Goal: Contribute content: Add original content to the website for others to see

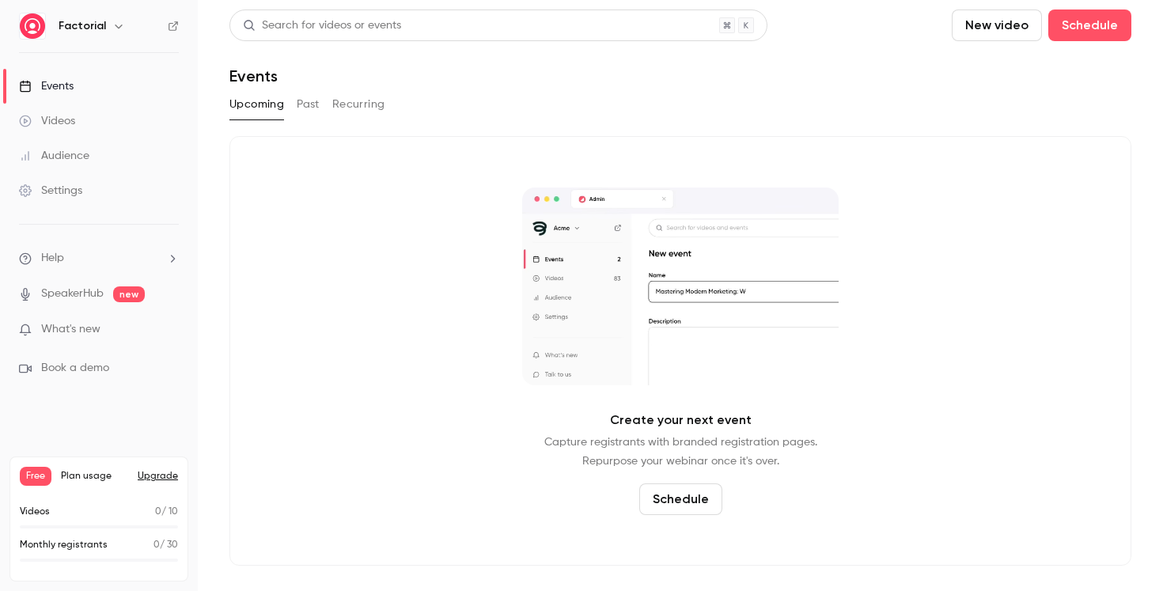
click at [979, 31] on button "New video" at bounding box center [997, 25] width 90 height 32
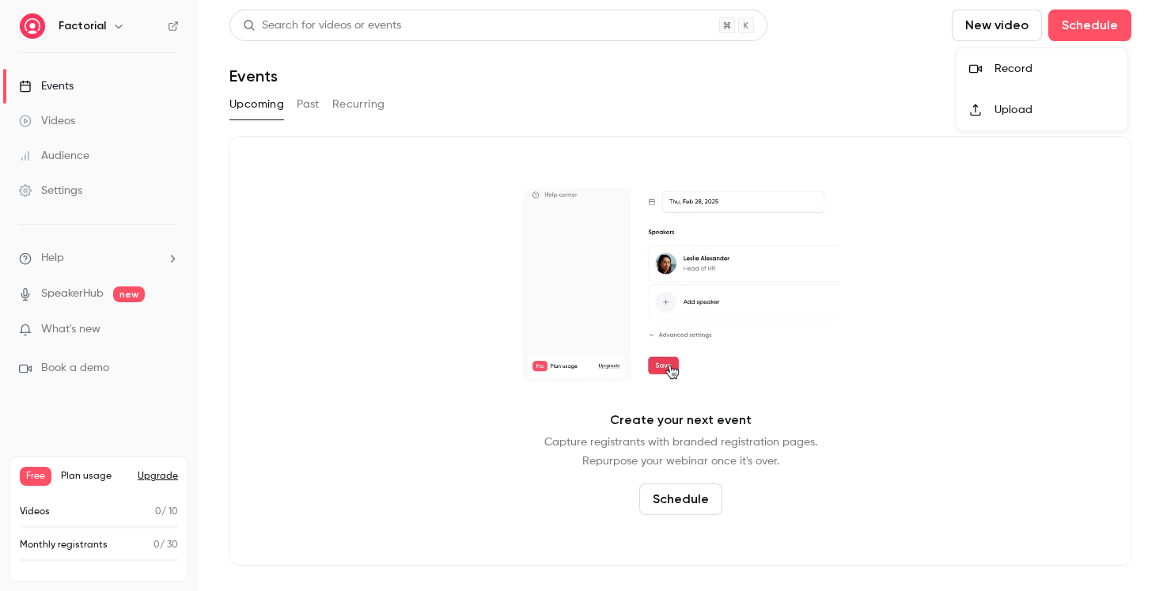
click at [1006, 112] on div "Upload" at bounding box center [1055, 110] width 120 height 16
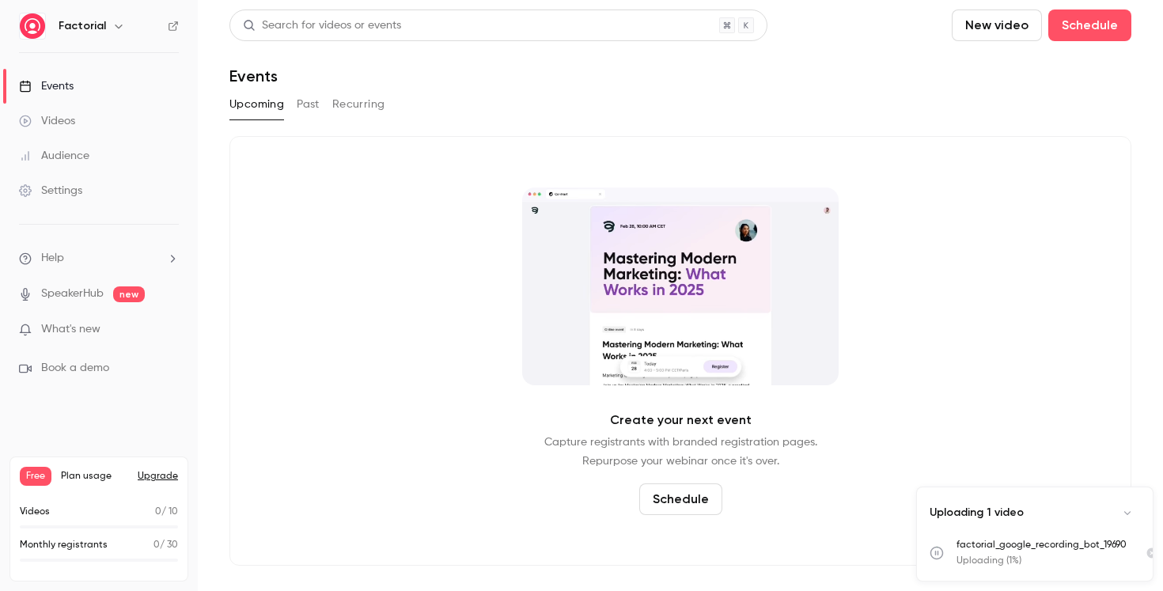
click at [81, 294] on link "SpeakerHub" at bounding box center [72, 294] width 63 height 17
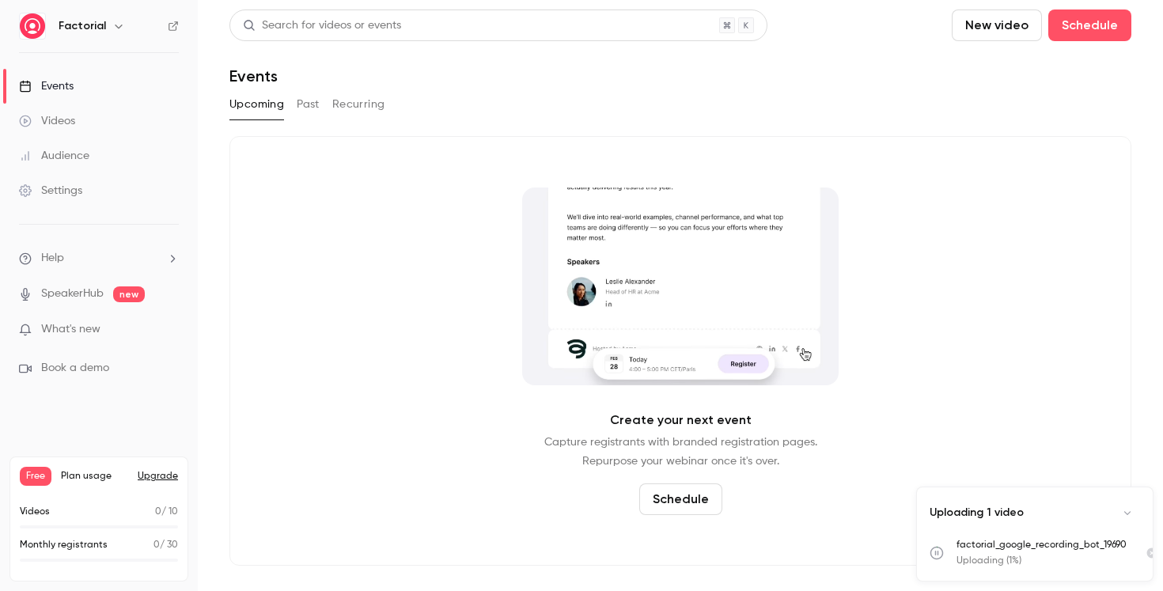
click at [65, 129] on link "Videos" at bounding box center [99, 121] width 198 height 35
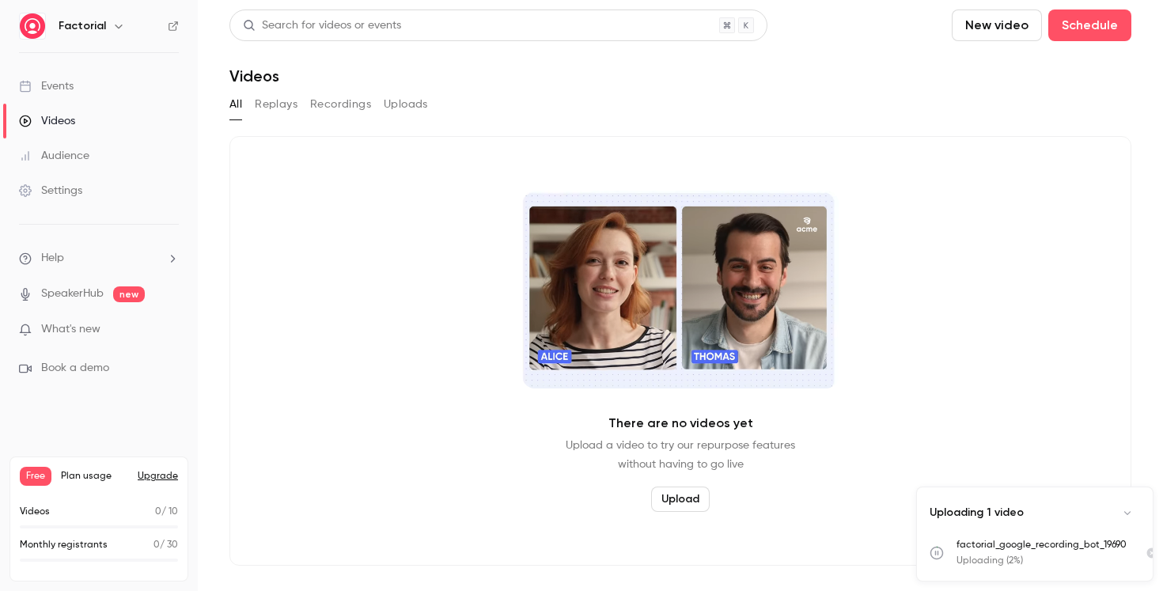
click at [997, 26] on button "New video" at bounding box center [997, 25] width 90 height 32
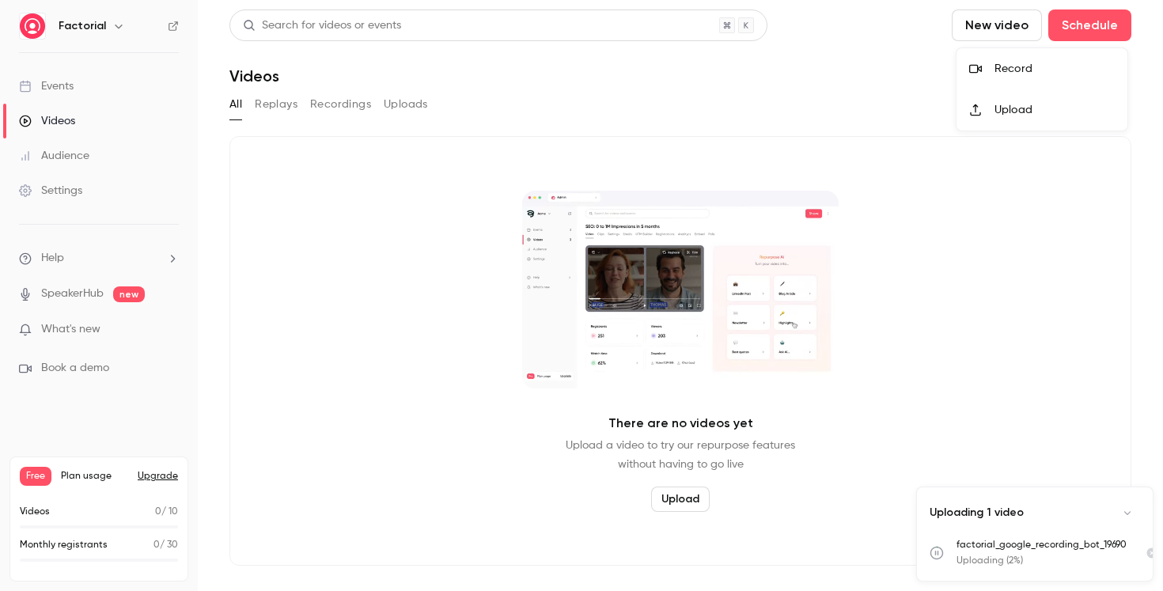
click at [1015, 70] on div "Record" at bounding box center [1055, 69] width 120 height 16
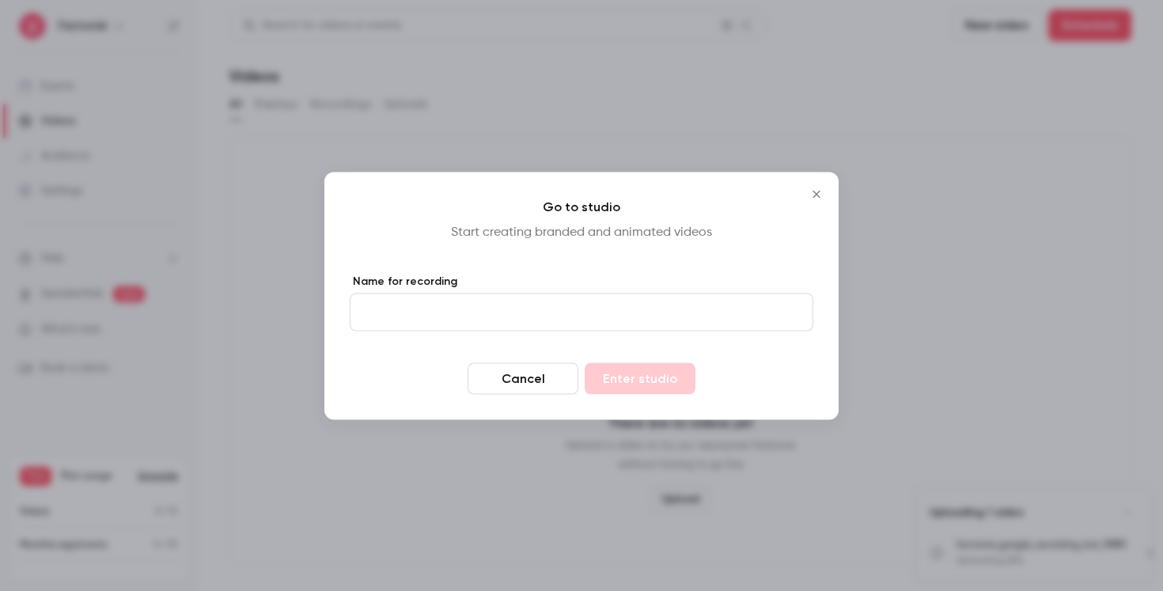
click at [427, 310] on input "Name for recording" at bounding box center [582, 312] width 464 height 38
type input "********"
click at [651, 375] on button "Enter studio" at bounding box center [640, 378] width 111 height 32
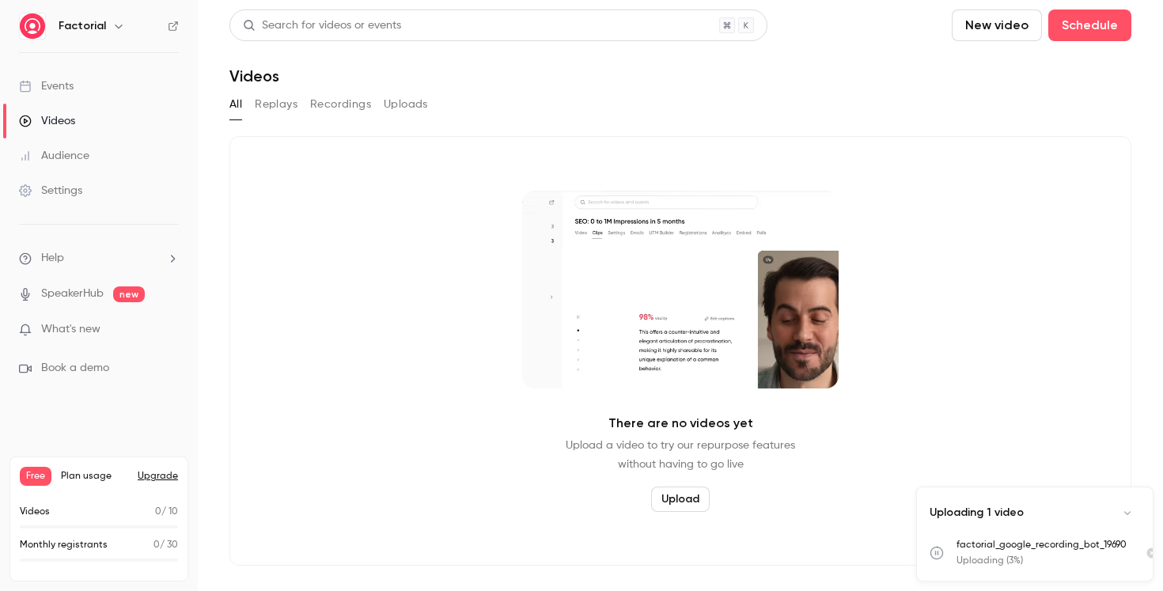
click at [1006, 28] on button "New video" at bounding box center [997, 25] width 90 height 32
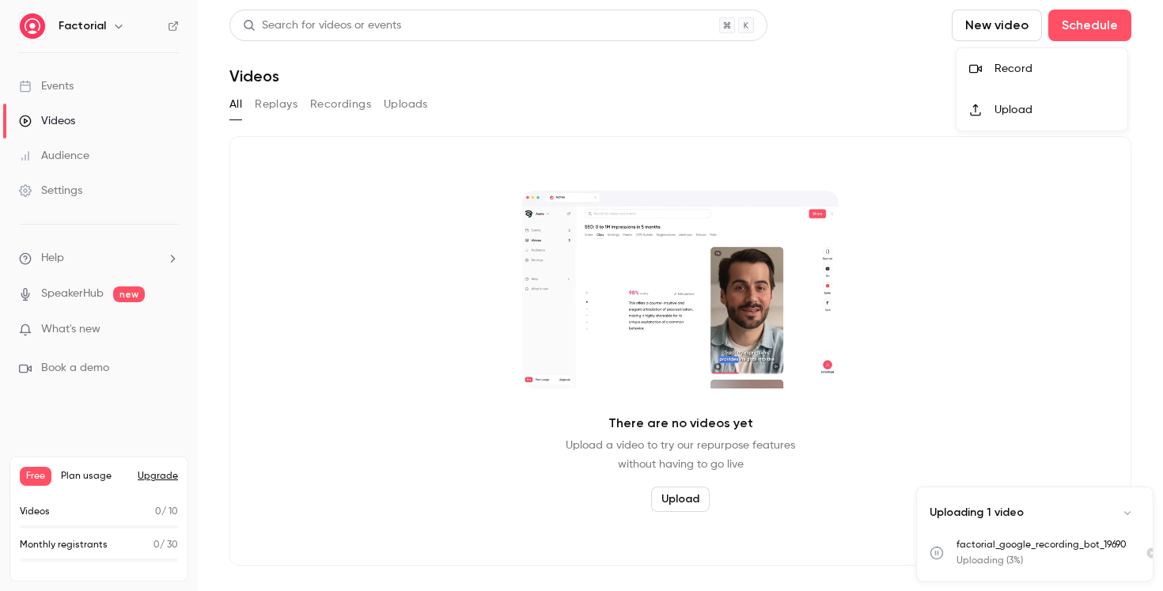
click at [1014, 65] on div "Record" at bounding box center [1055, 69] width 120 height 16
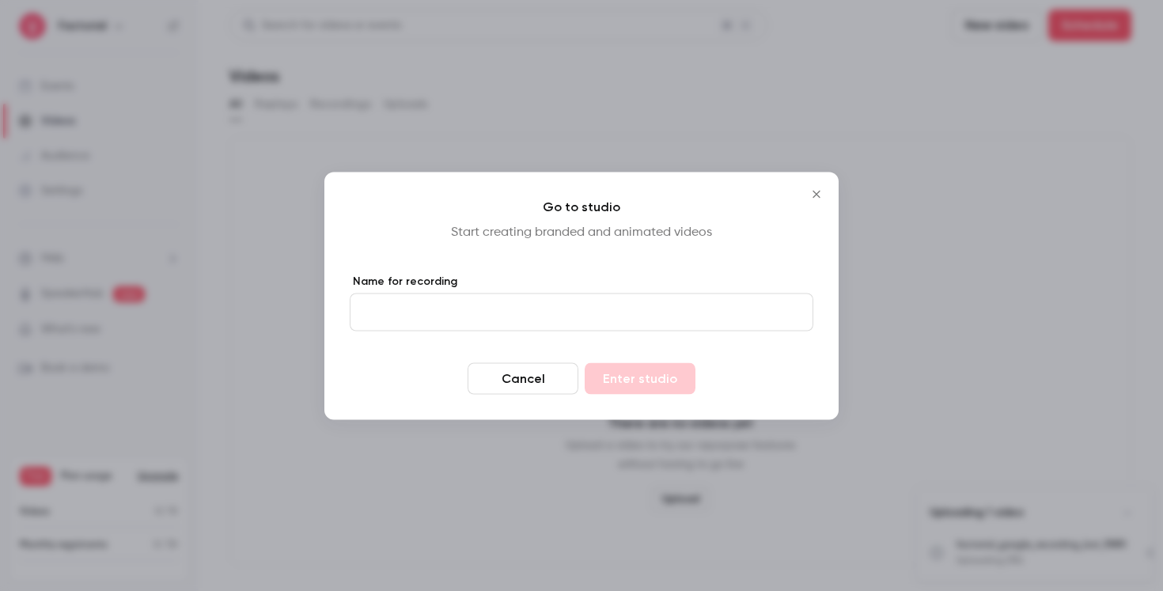
click at [408, 312] on input "Name for recording" at bounding box center [582, 312] width 464 height 38
type input "********"
click at [642, 385] on button "Enter studio" at bounding box center [640, 378] width 111 height 32
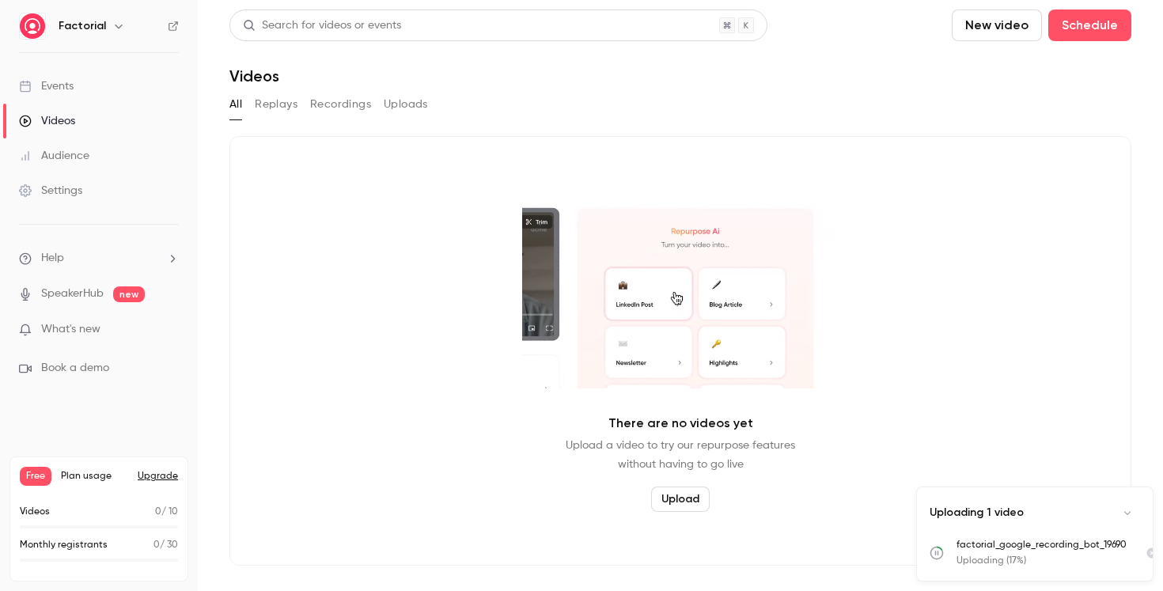
click at [339, 107] on button "Recordings" at bounding box center [340, 104] width 61 height 25
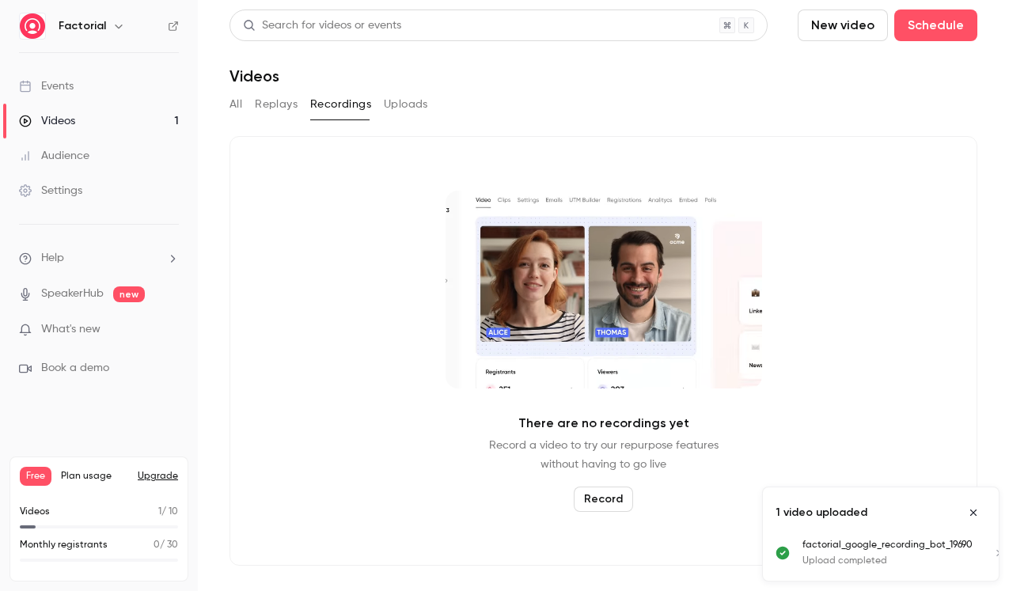
click at [404, 108] on button "Uploads" at bounding box center [406, 104] width 44 height 25
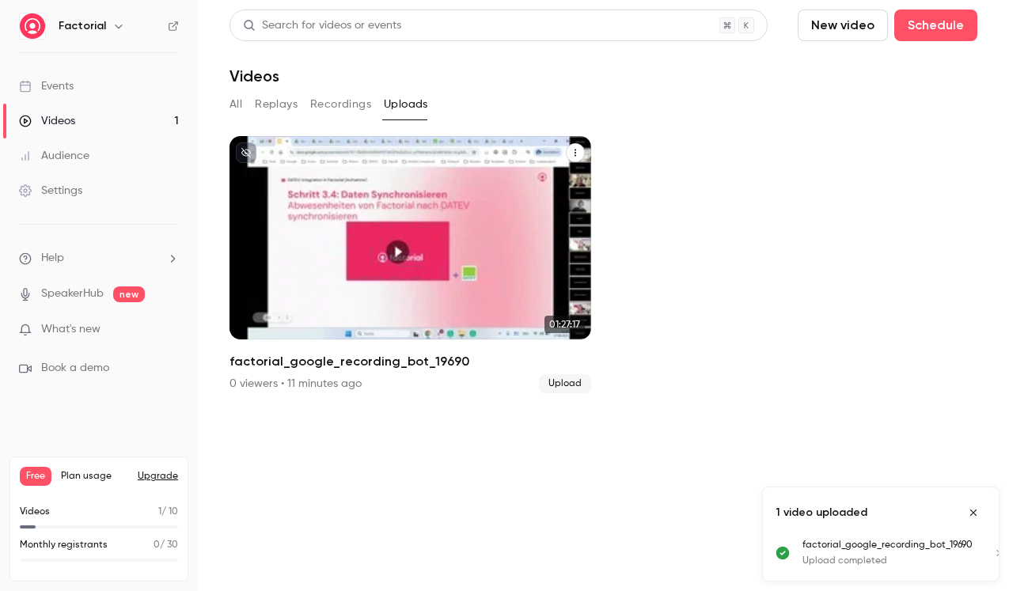
click at [574, 150] on icon "factorial_google_recording_bot_19690" at bounding box center [575, 153] width 2 height 7
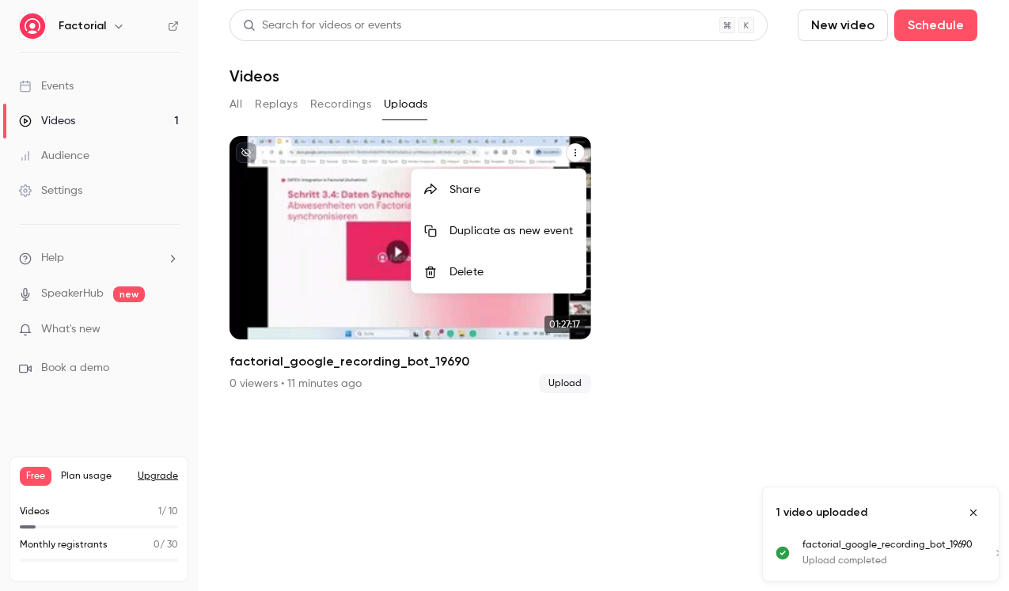
click at [752, 370] on div at bounding box center [504, 295] width 1009 height 591
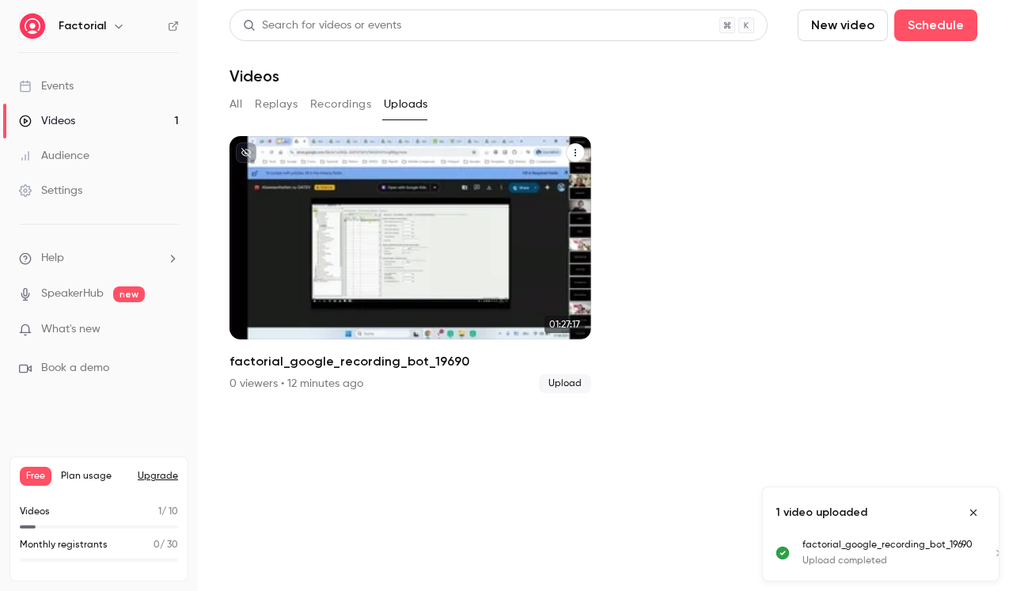
click at [582, 154] on button "factorial_google_recording_bot_19690" at bounding box center [575, 152] width 19 height 19
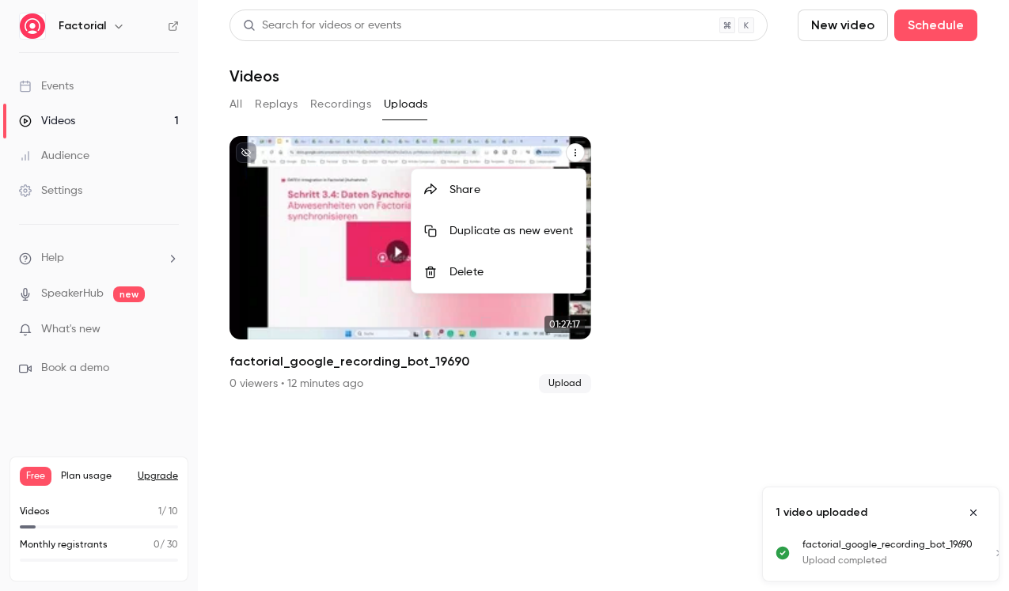
click at [364, 246] on div at bounding box center [504, 295] width 1009 height 591
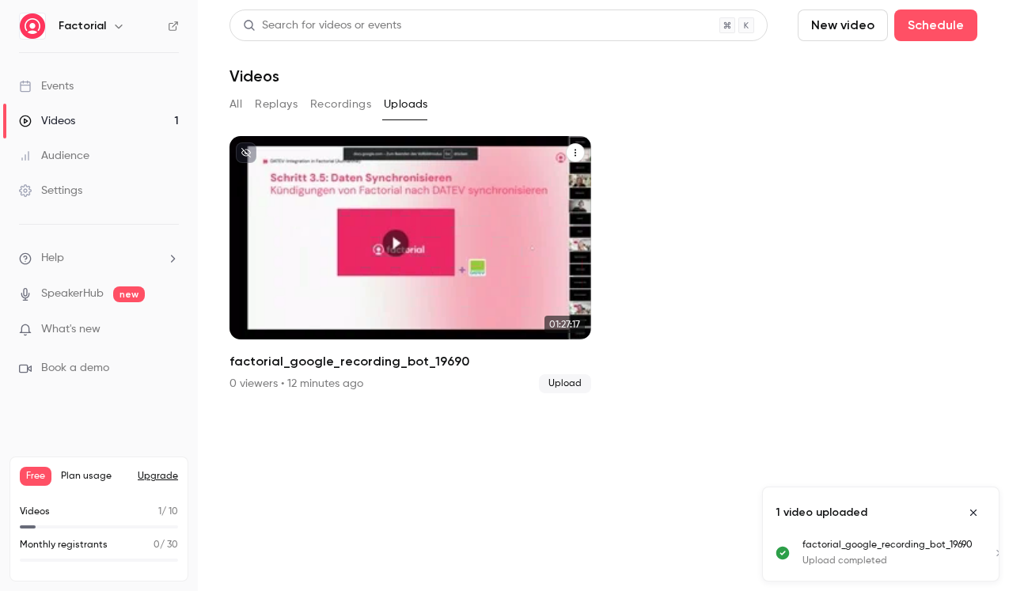
click at [535, 282] on p "factorial_google_recording_bot_19690" at bounding box center [410, 282] width 313 height 66
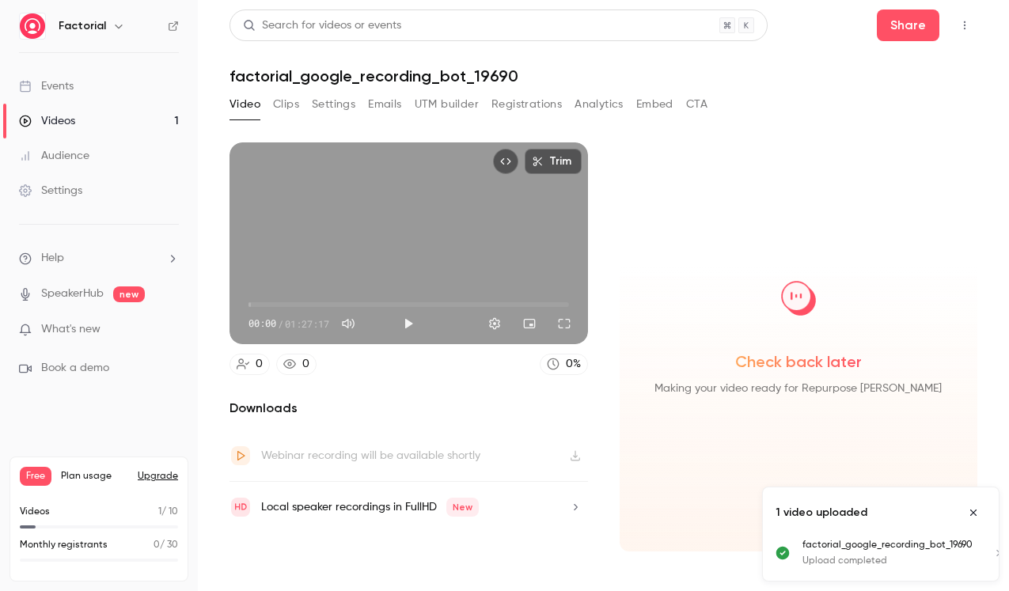
click at [976, 507] on icon "Close uploads list" at bounding box center [973, 512] width 13 height 11
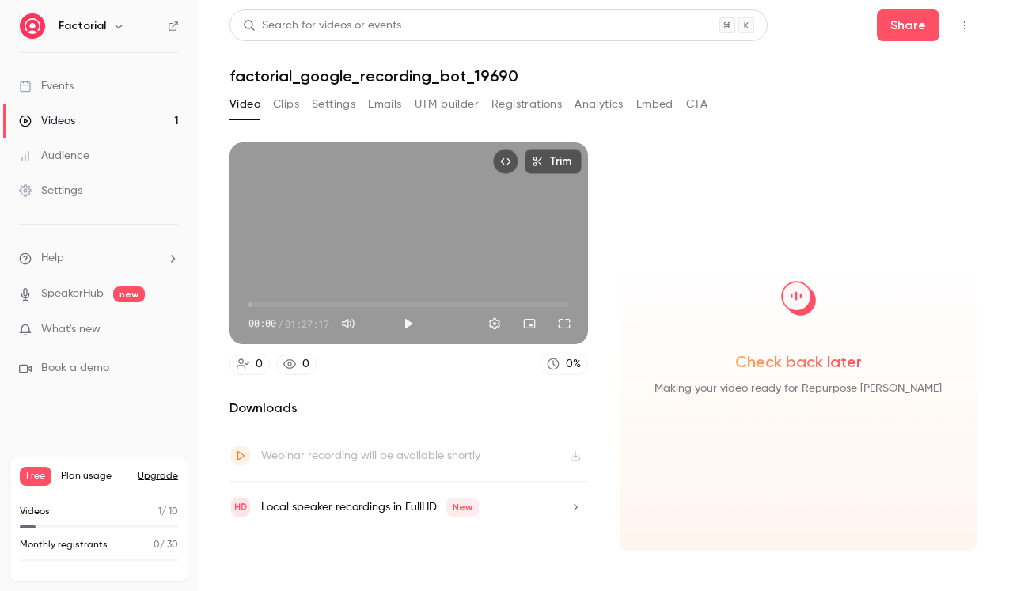
click at [802, 292] on img at bounding box center [798, 298] width 79 height 79
click at [572, 505] on icon "button" at bounding box center [575, 507] width 13 height 11
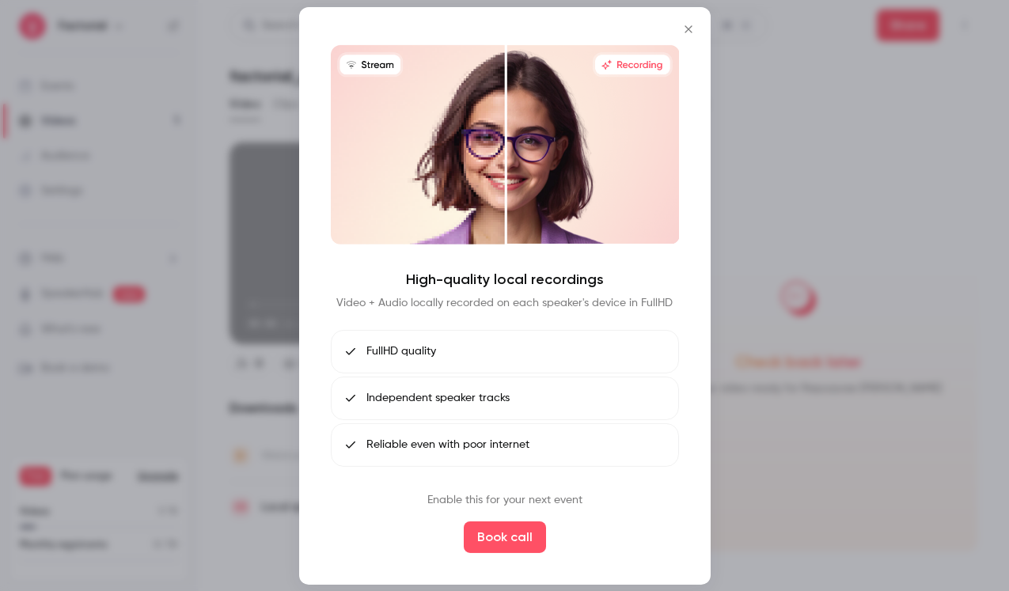
click at [825, 241] on div at bounding box center [504, 295] width 1009 height 591
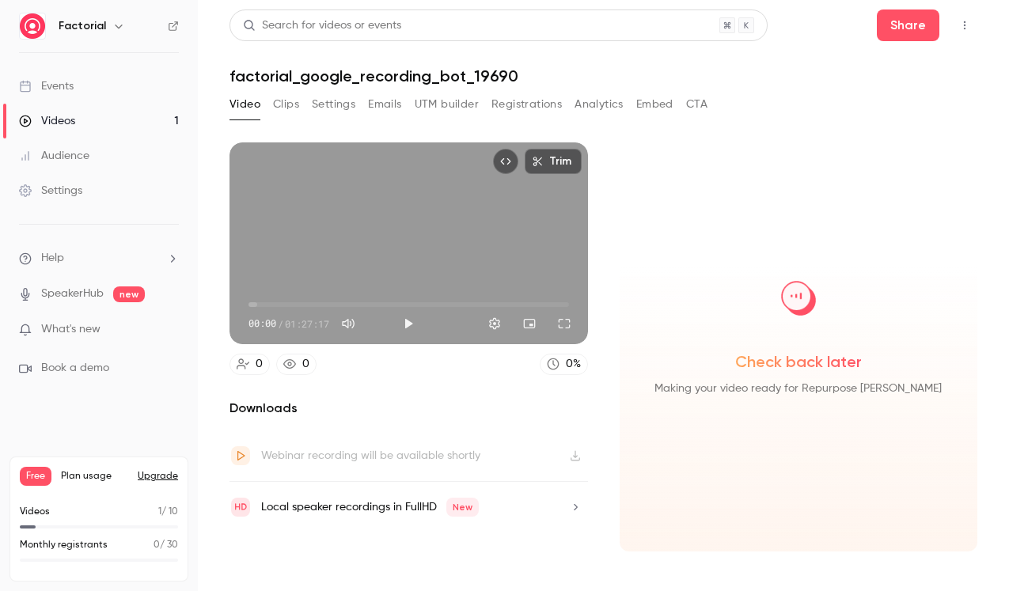
click at [287, 108] on button "Clips" at bounding box center [286, 104] width 26 height 25
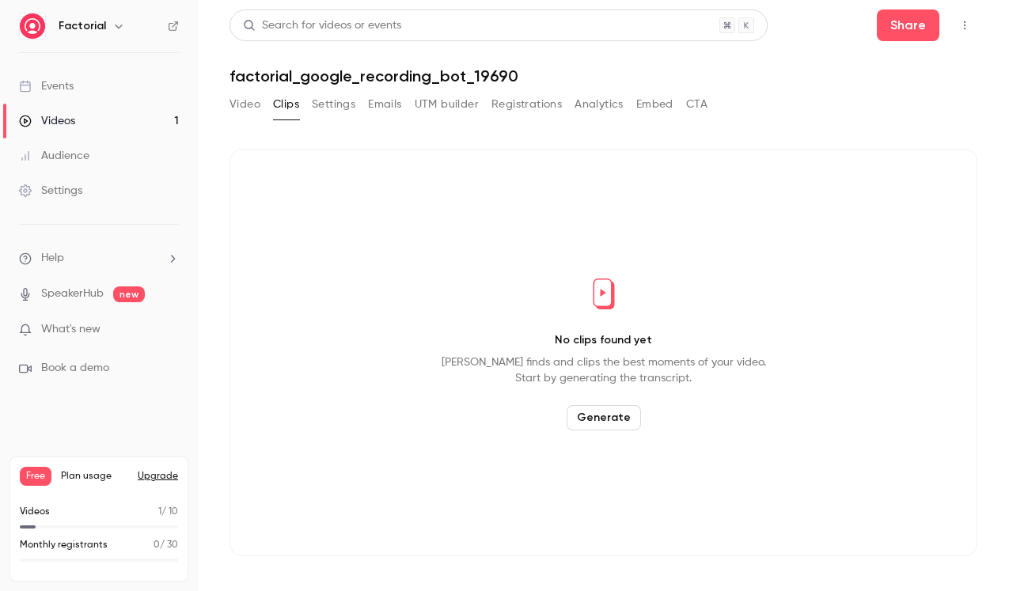
click at [343, 108] on button "Settings" at bounding box center [334, 104] width 44 height 25
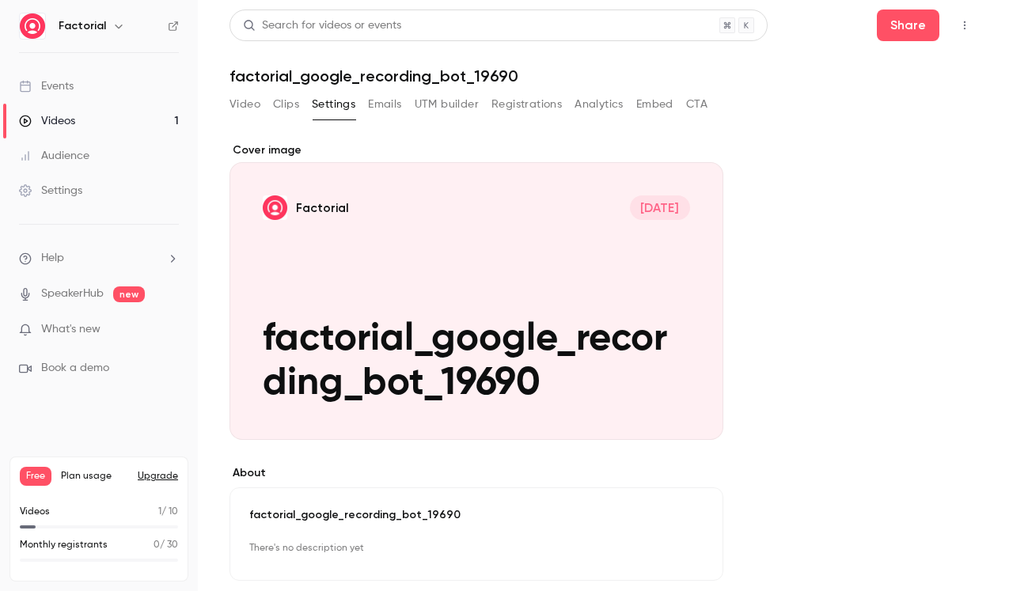
click at [383, 105] on button "Emails" at bounding box center [384, 104] width 33 height 25
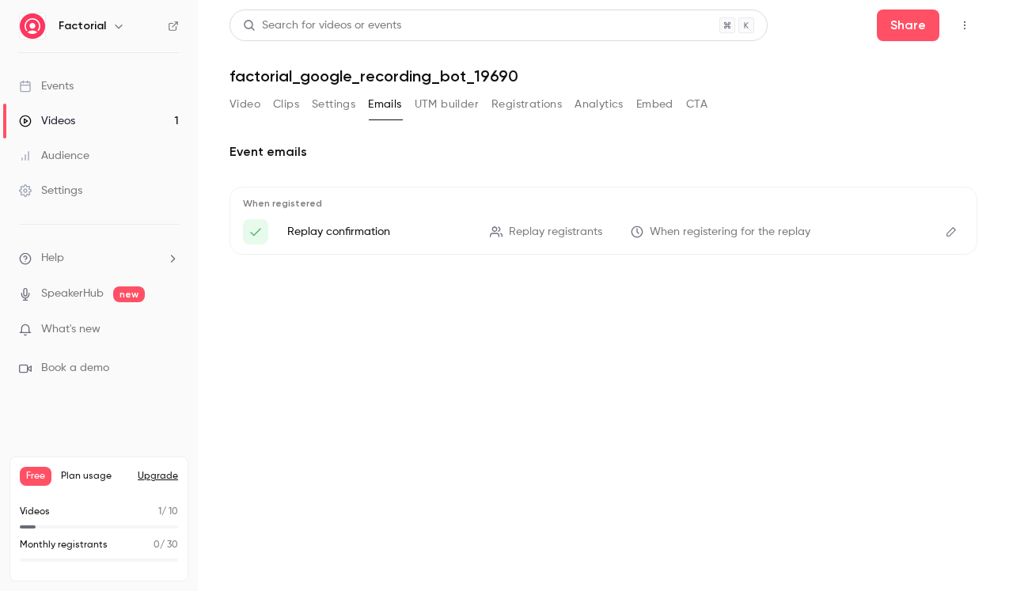
click at [450, 107] on button "UTM builder" at bounding box center [447, 104] width 64 height 25
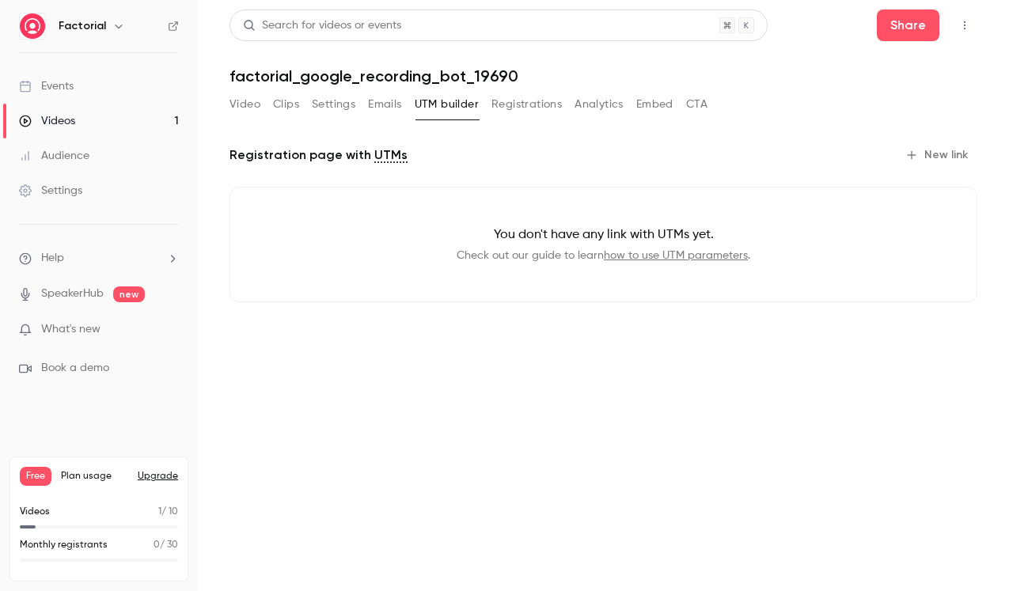
click at [532, 107] on button "Registrations" at bounding box center [526, 104] width 70 height 25
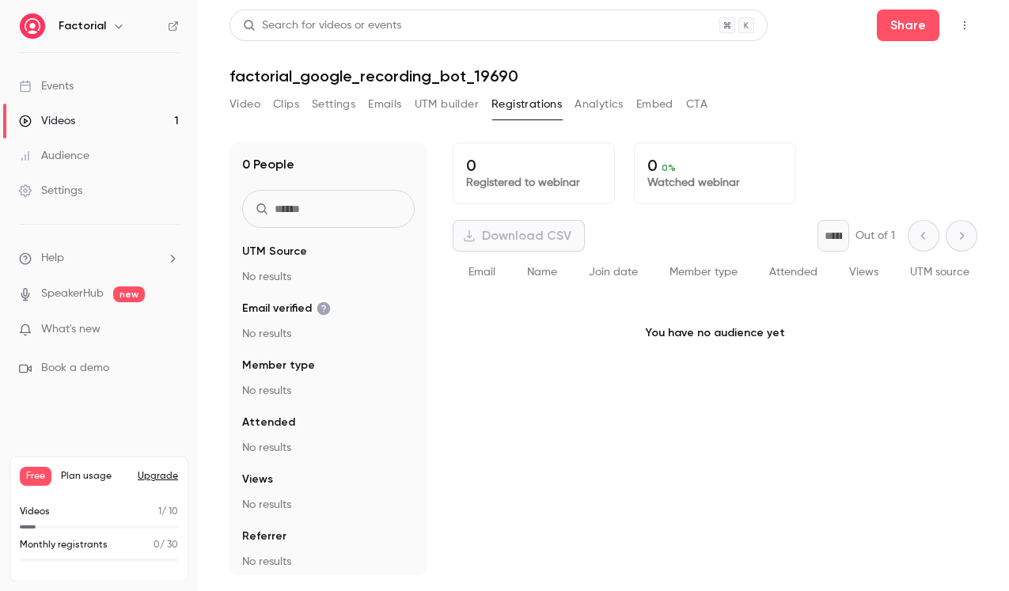
click at [612, 107] on button "Analytics" at bounding box center [598, 104] width 49 height 25
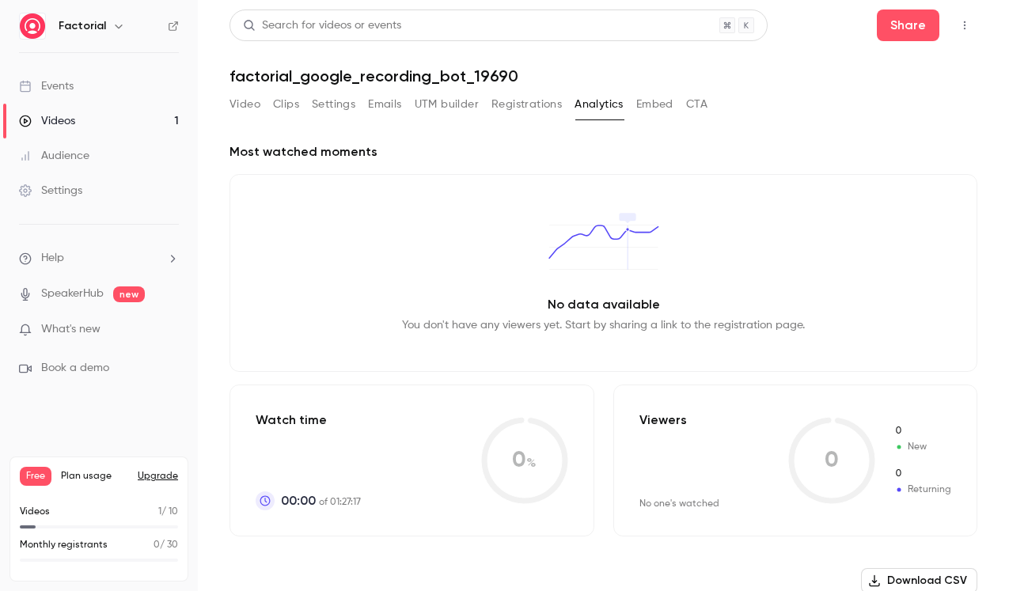
click at [654, 106] on button "Embed" at bounding box center [654, 104] width 37 height 25
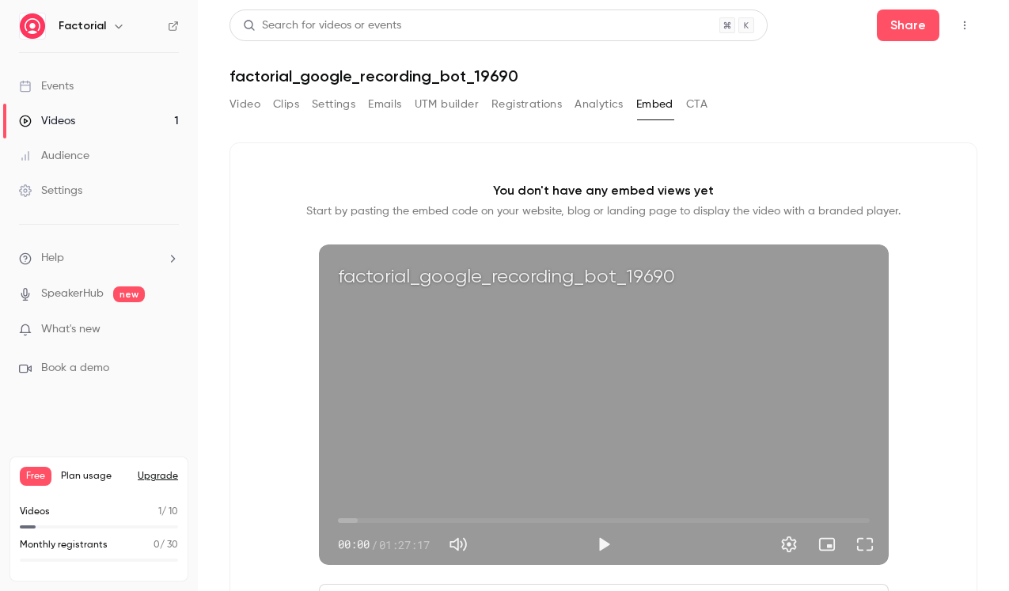
click at [248, 104] on button "Video" at bounding box center [244, 104] width 31 height 25
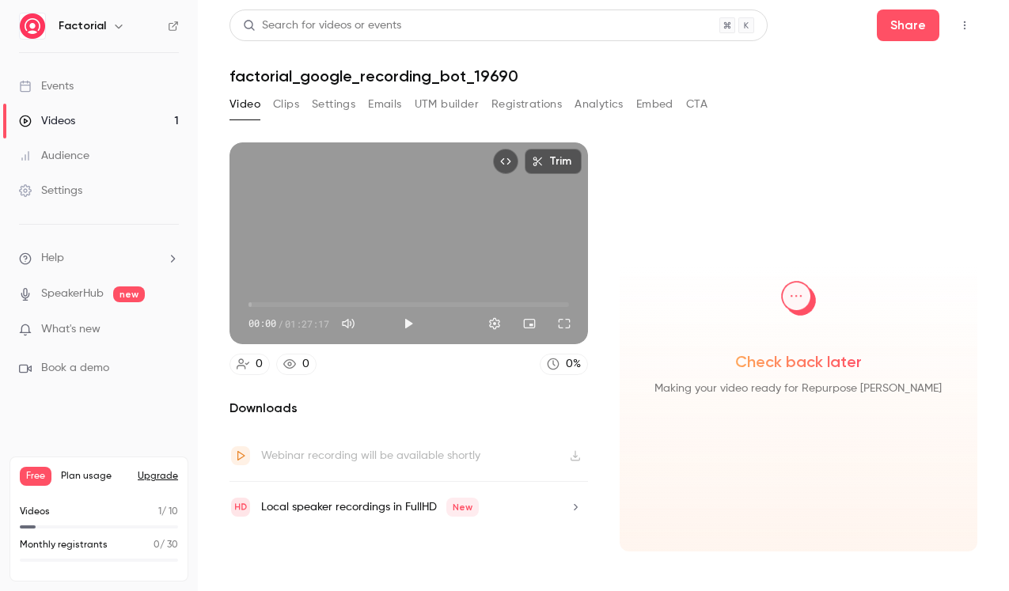
click at [291, 106] on button "Clips" at bounding box center [286, 104] width 26 height 25
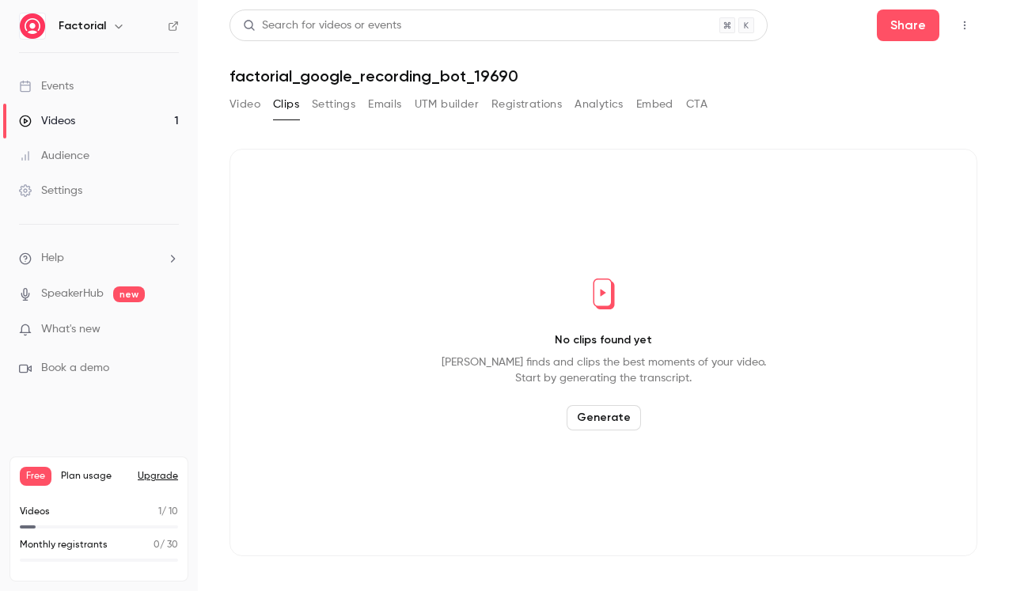
click at [337, 107] on button "Settings" at bounding box center [334, 104] width 44 height 25
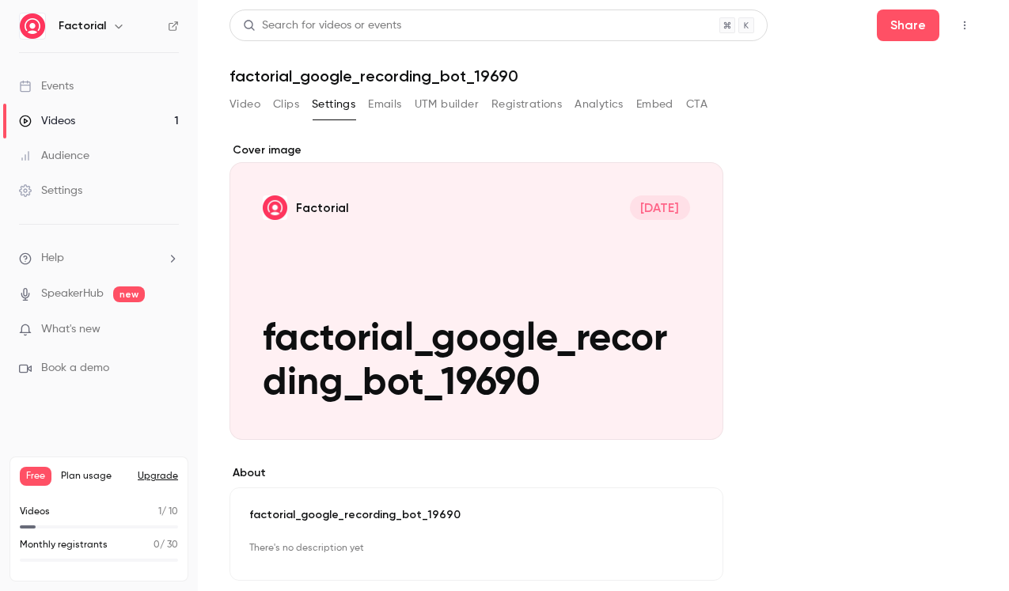
click at [858, 206] on div "**********" at bounding box center [603, 461] width 748 height 639
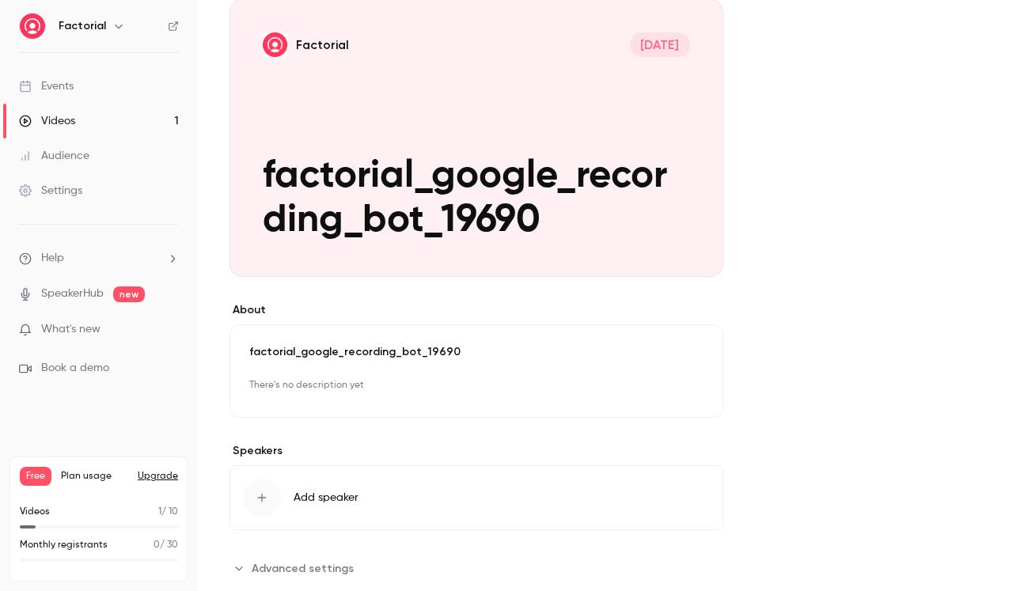
scroll to position [191, 0]
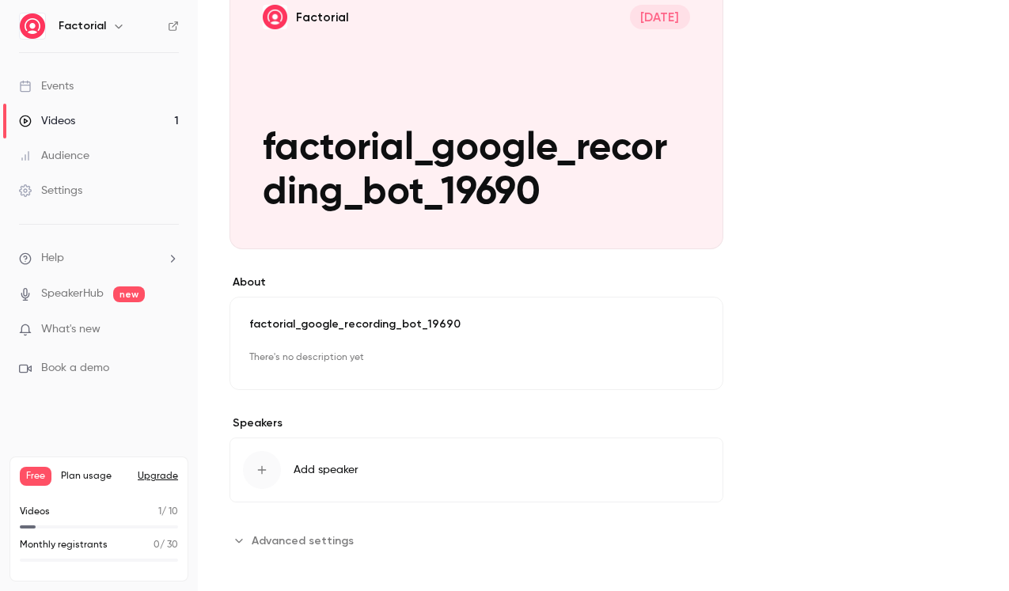
click at [333, 465] on span "Add speaker" at bounding box center [326, 470] width 65 height 16
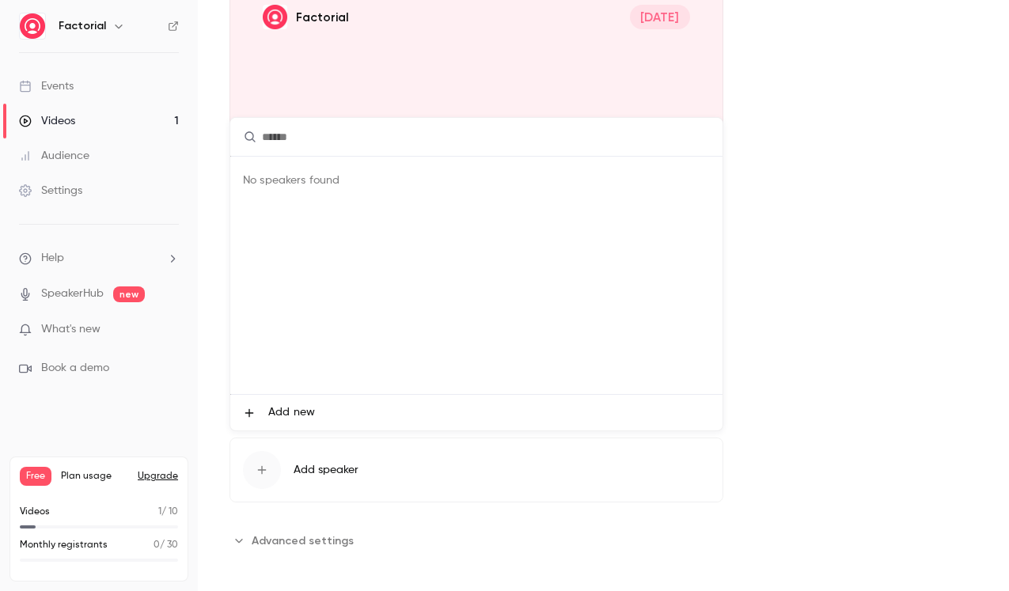
click at [856, 343] on div at bounding box center [504, 295] width 1009 height 591
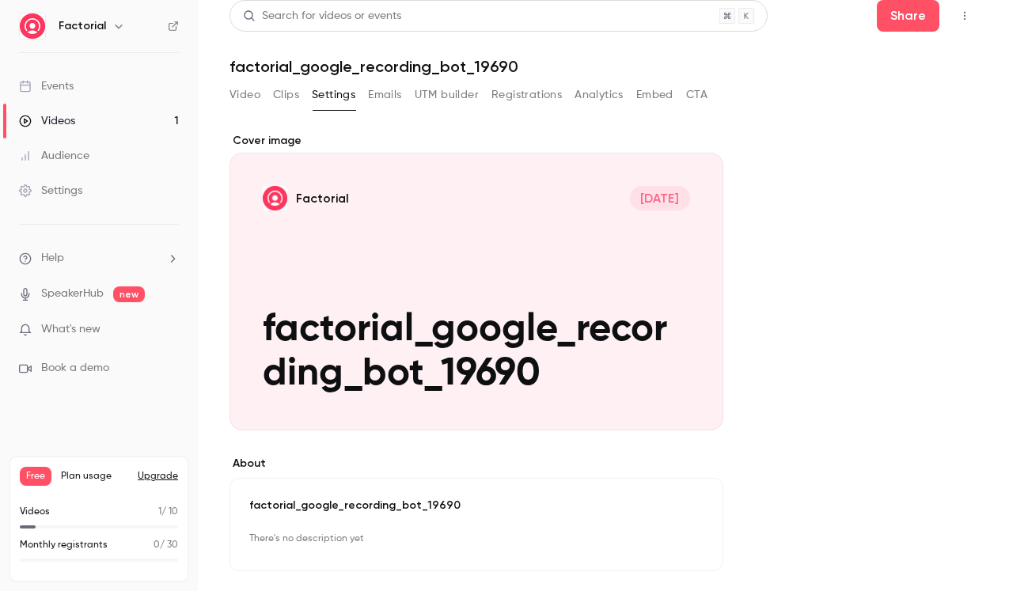
scroll to position [0, 0]
